Goal: Check status: Check status

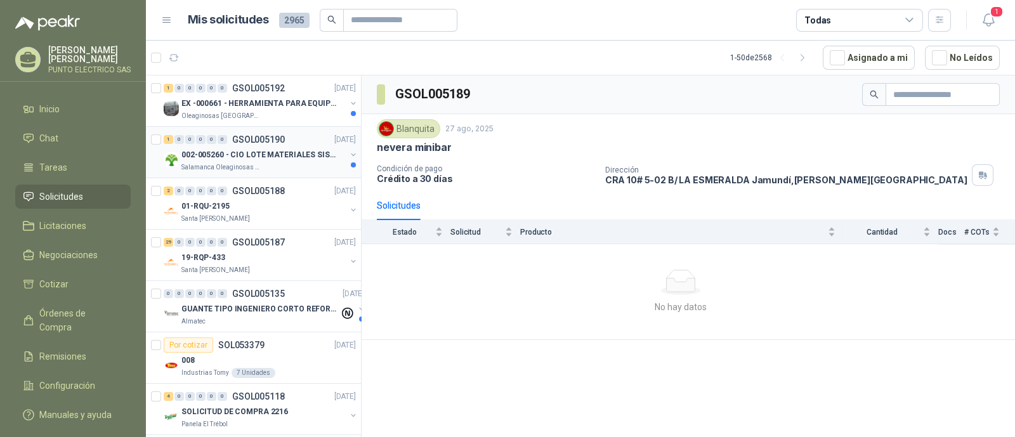
click at [235, 150] on p "002-005260 - CIO LOTE MATERIALES SISTEMA HIDRAULIC" at bounding box center [260, 155] width 158 height 12
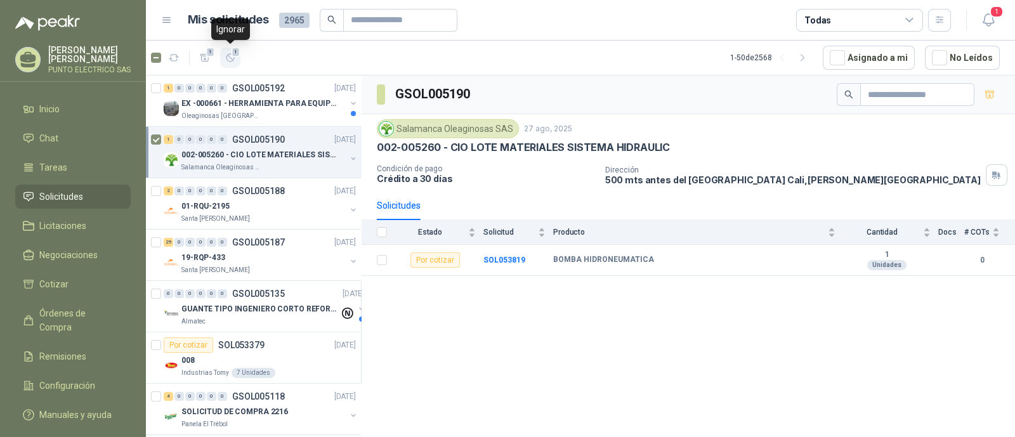
click at [228, 56] on icon "button" at bounding box center [230, 58] width 11 height 11
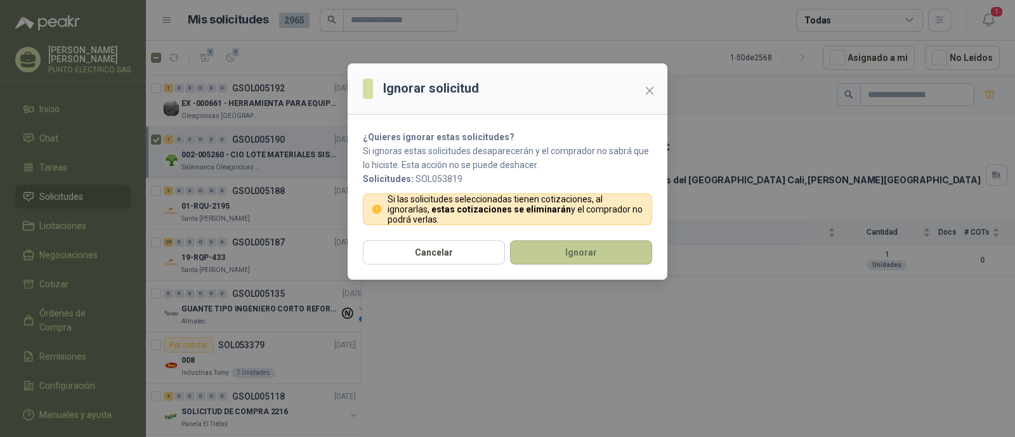
click at [584, 245] on button "Ignorar" at bounding box center [581, 252] width 142 height 24
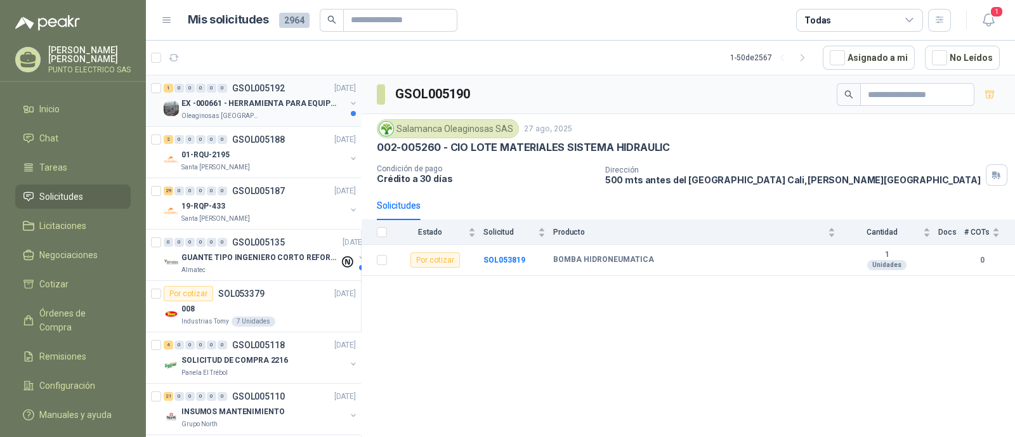
click at [263, 105] on p "EX -000661 - HERRAMIENTA PARA EQUIPO MECANICO PLAN" at bounding box center [260, 104] width 158 height 12
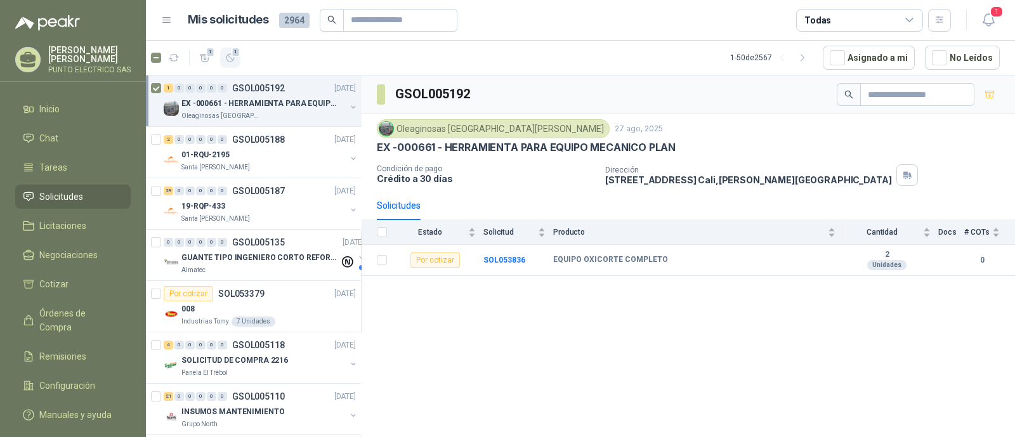
click at [231, 58] on icon "button" at bounding box center [231, 58] width 8 height 8
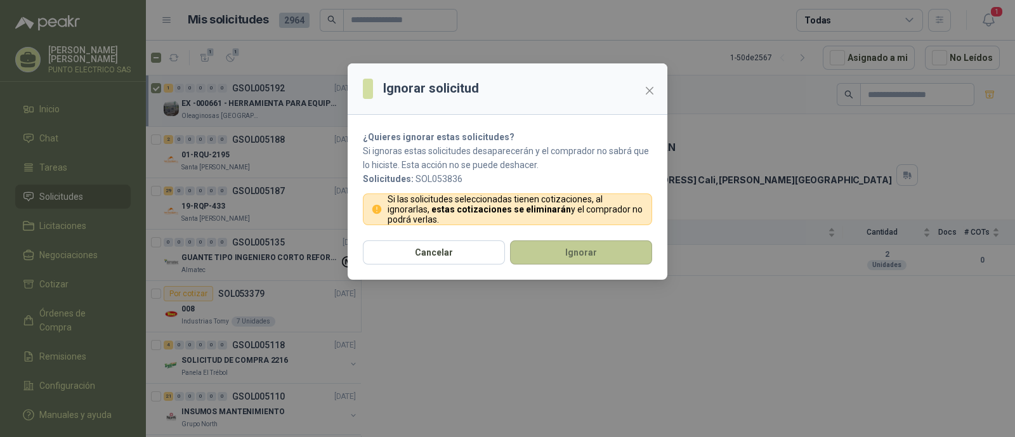
click at [584, 253] on button "Ignorar" at bounding box center [581, 252] width 142 height 24
